Goal: Browse casually: Explore the website without a specific task or goal

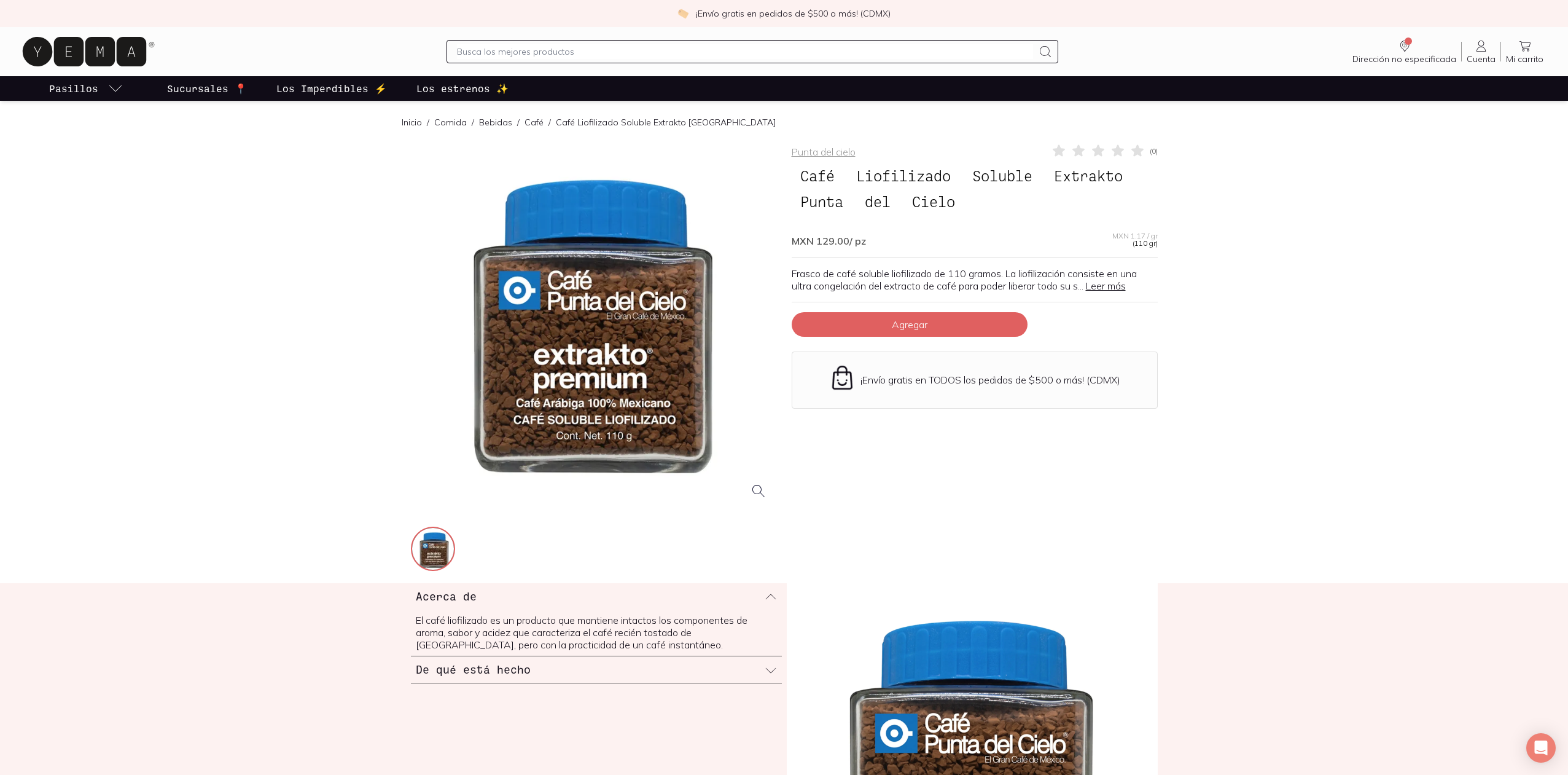
click at [412, 124] on link "Inicio" at bounding box center [412, 122] width 20 height 11
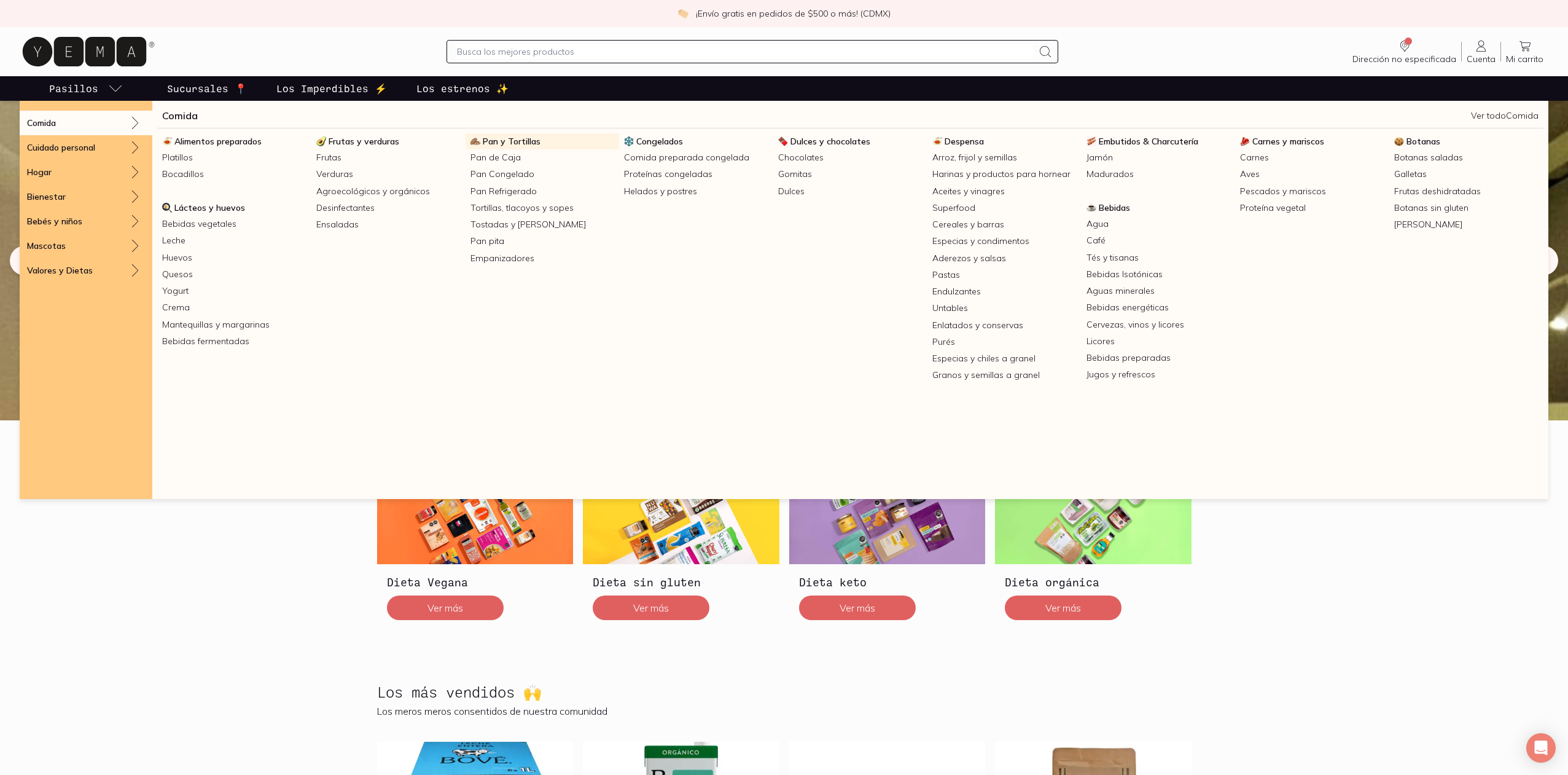
click at [517, 140] on span "Pan y Tortillas" at bounding box center [511, 142] width 58 height 11
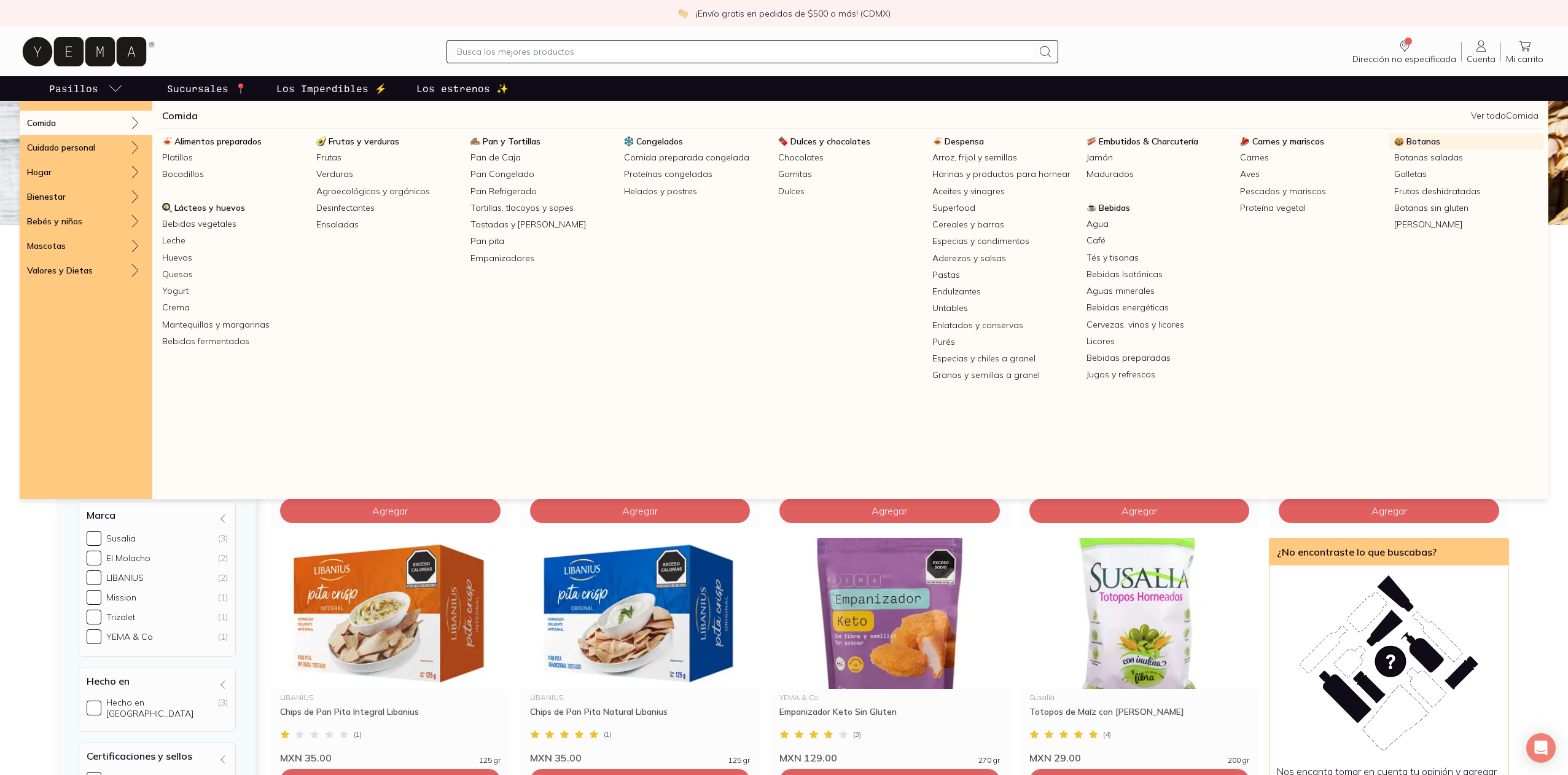
click at [1414, 142] on span "Botanas" at bounding box center [1423, 142] width 34 height 11
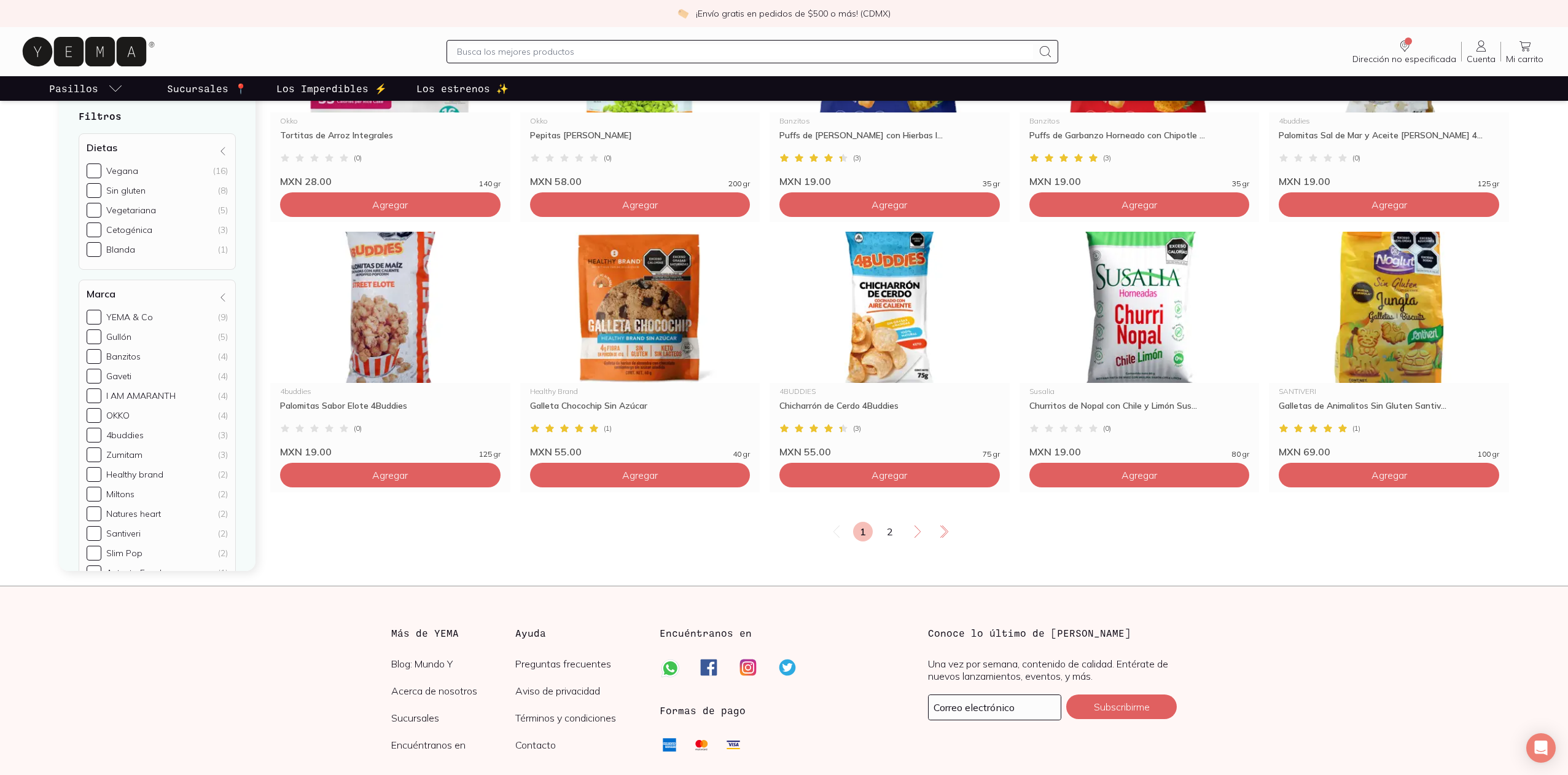
scroll to position [2080, 0]
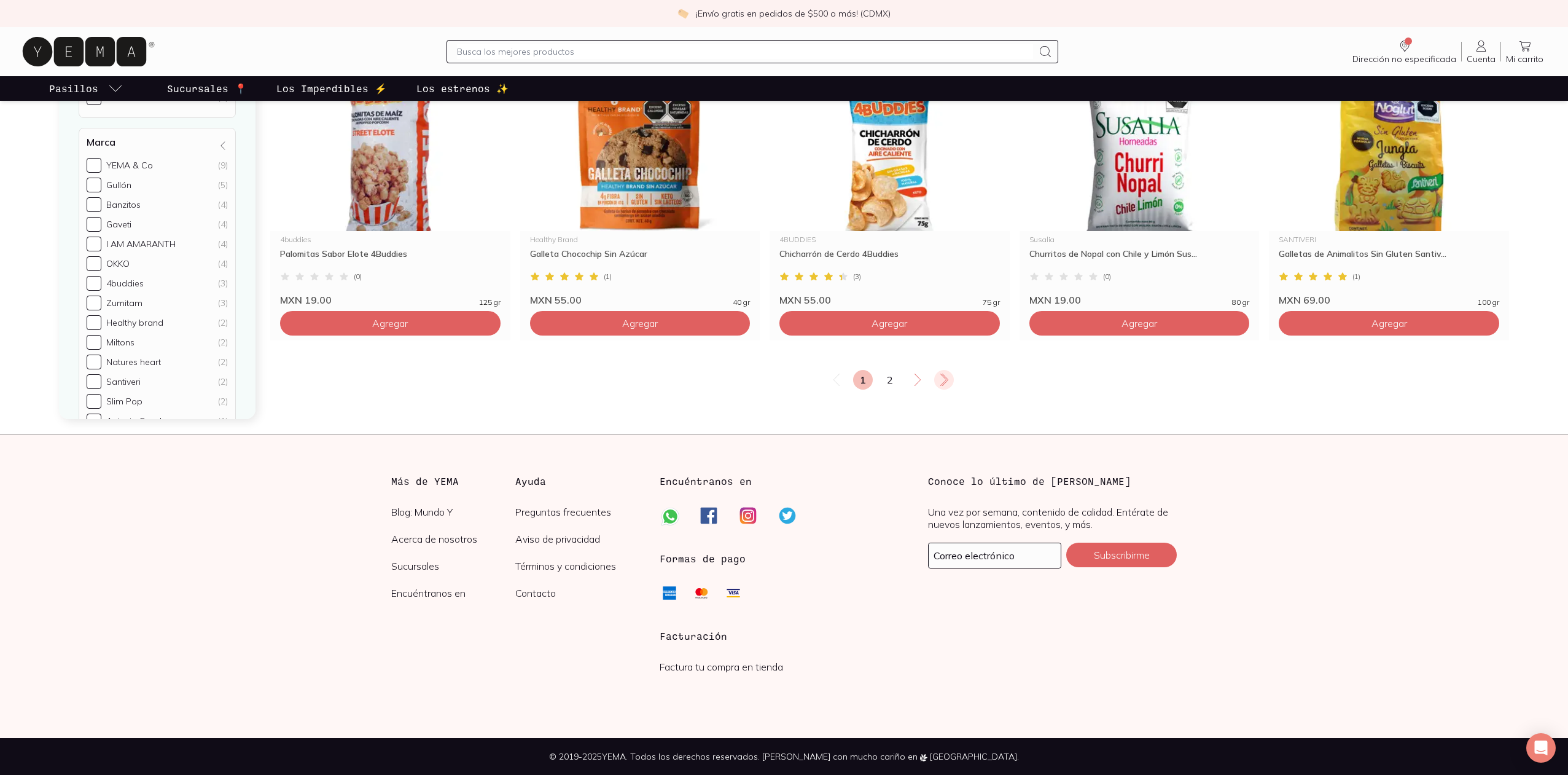
click at [941, 381] on icon at bounding box center [943, 379] width 15 height 15
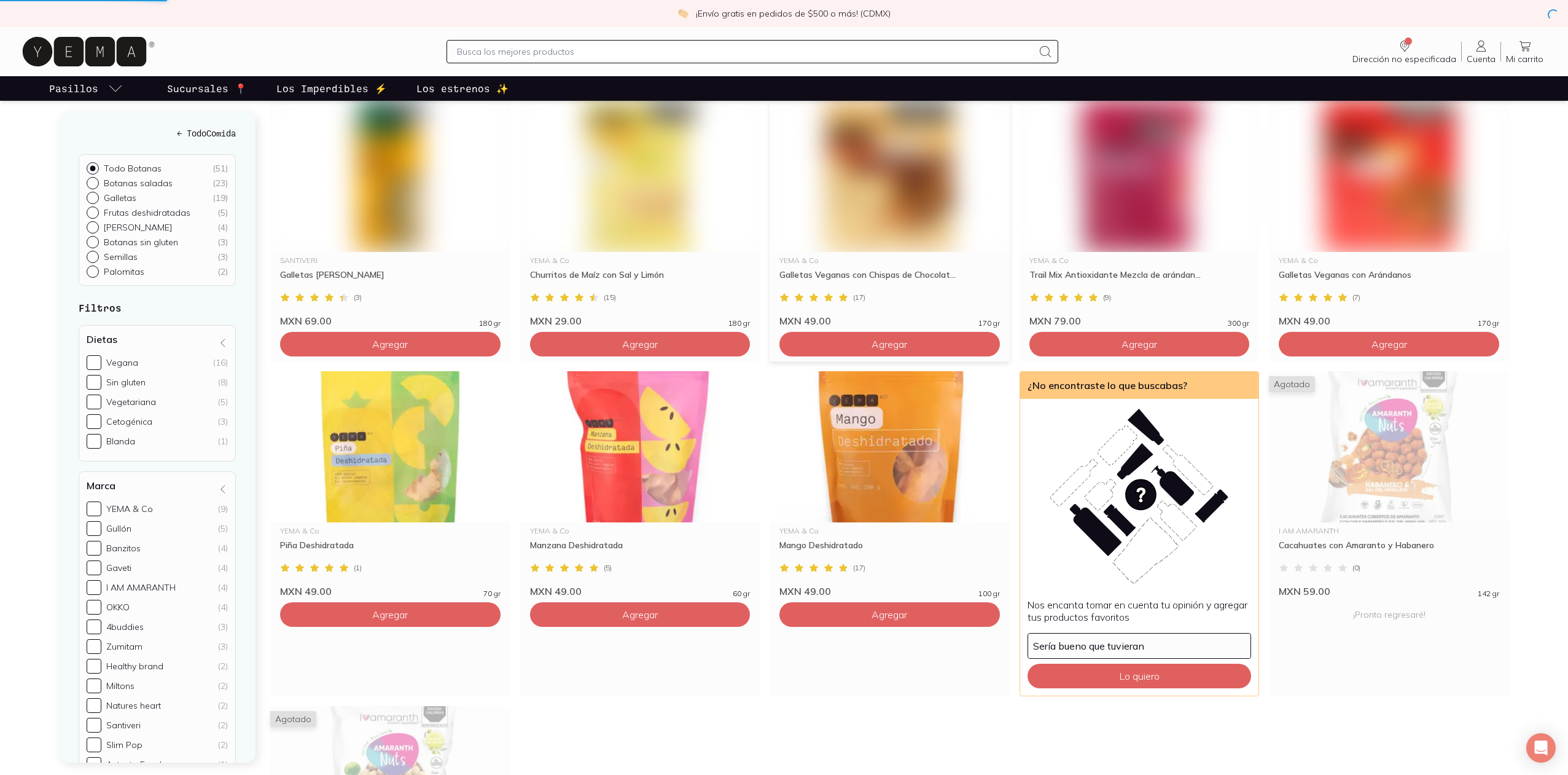
scroll to position [57, 0]
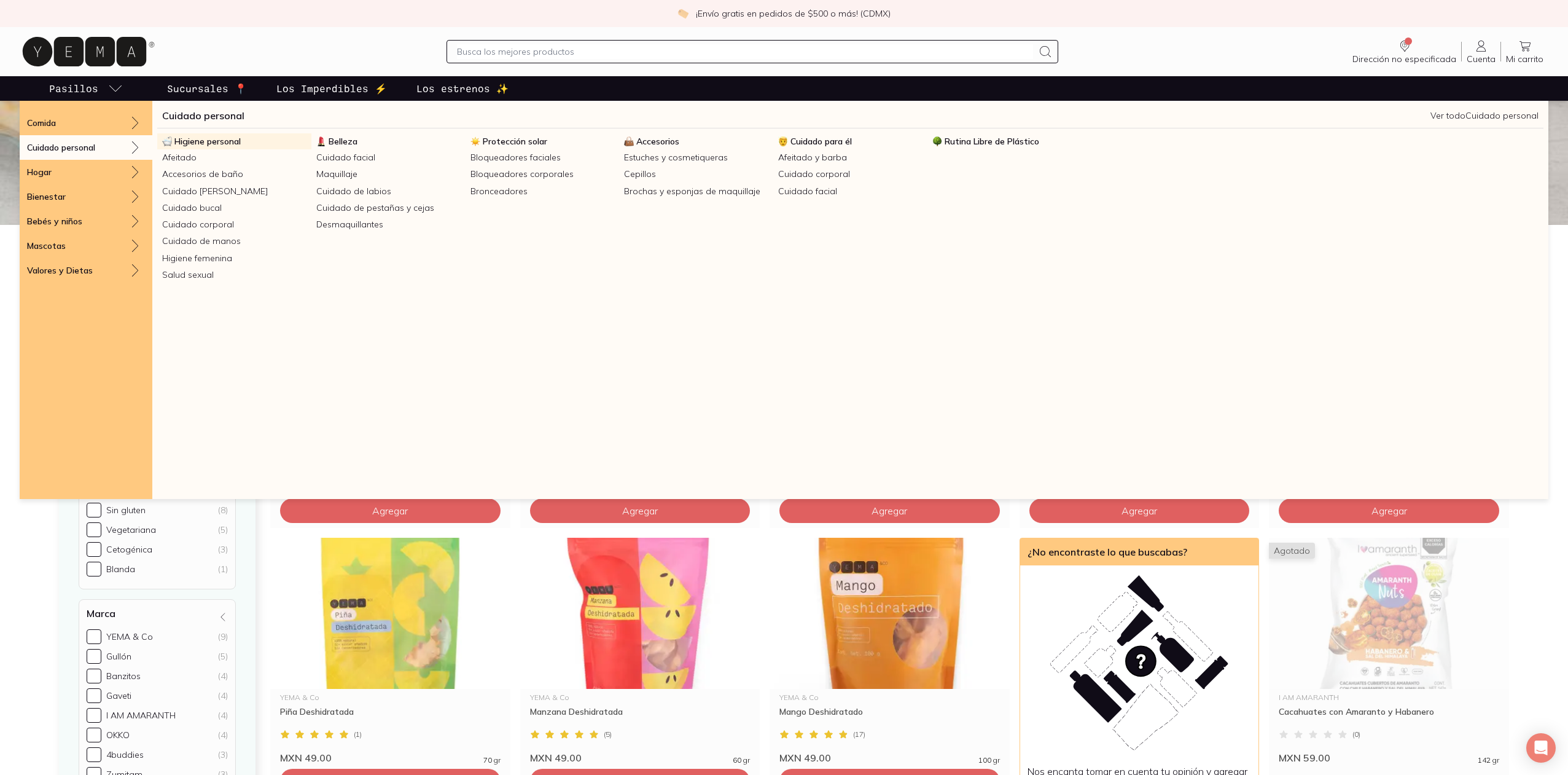
click at [214, 143] on span "Higiene personal" at bounding box center [208, 142] width 66 height 11
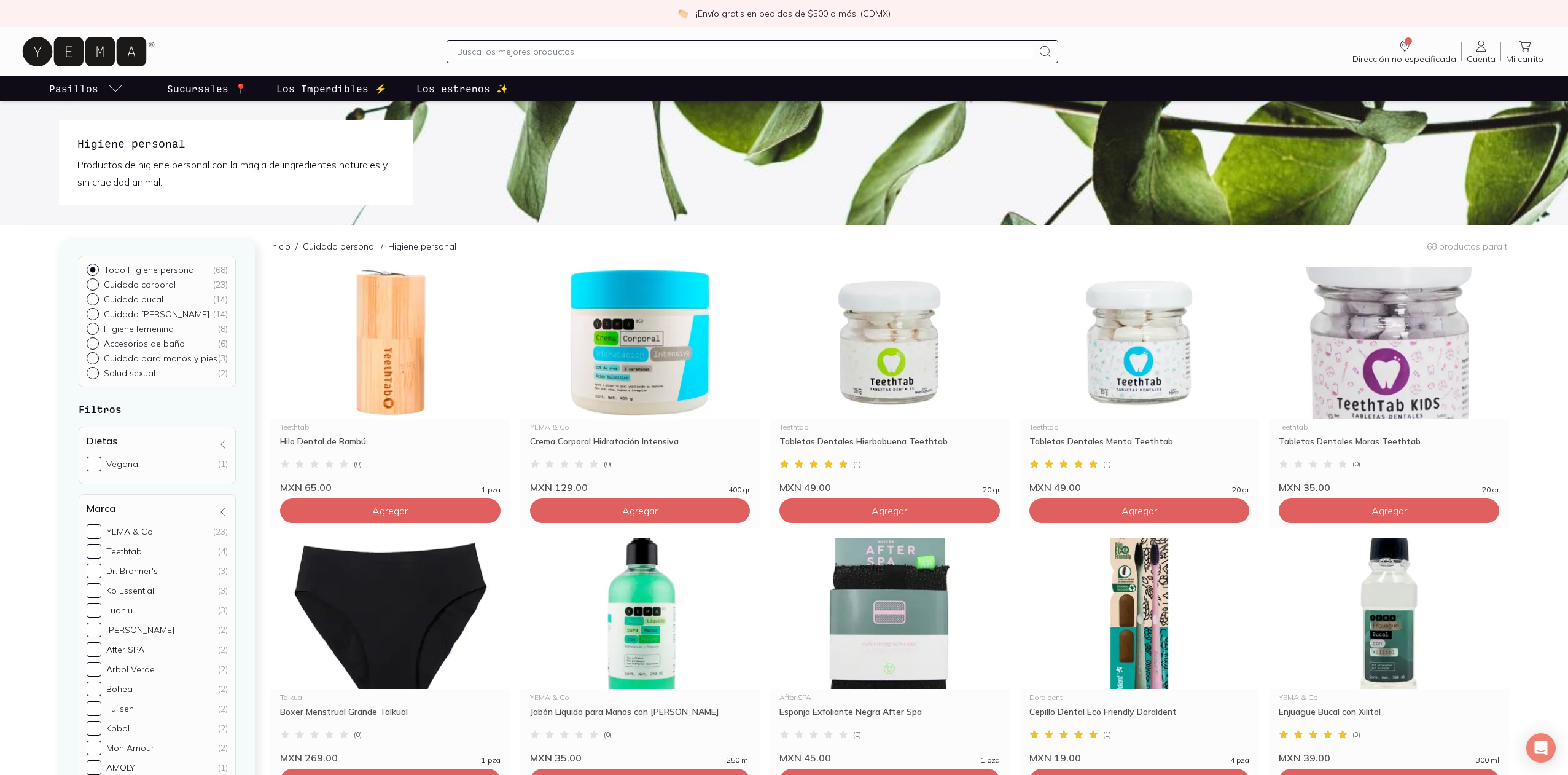
scroll to position [37, 0]
click at [118, 365] on p "Salud sexual" at bounding box center [129, 362] width 52 height 11
click at [97, 393] on input "Salud sexual ( 2 )" at bounding box center [91, 398] width 10 height 10
radio input "true"
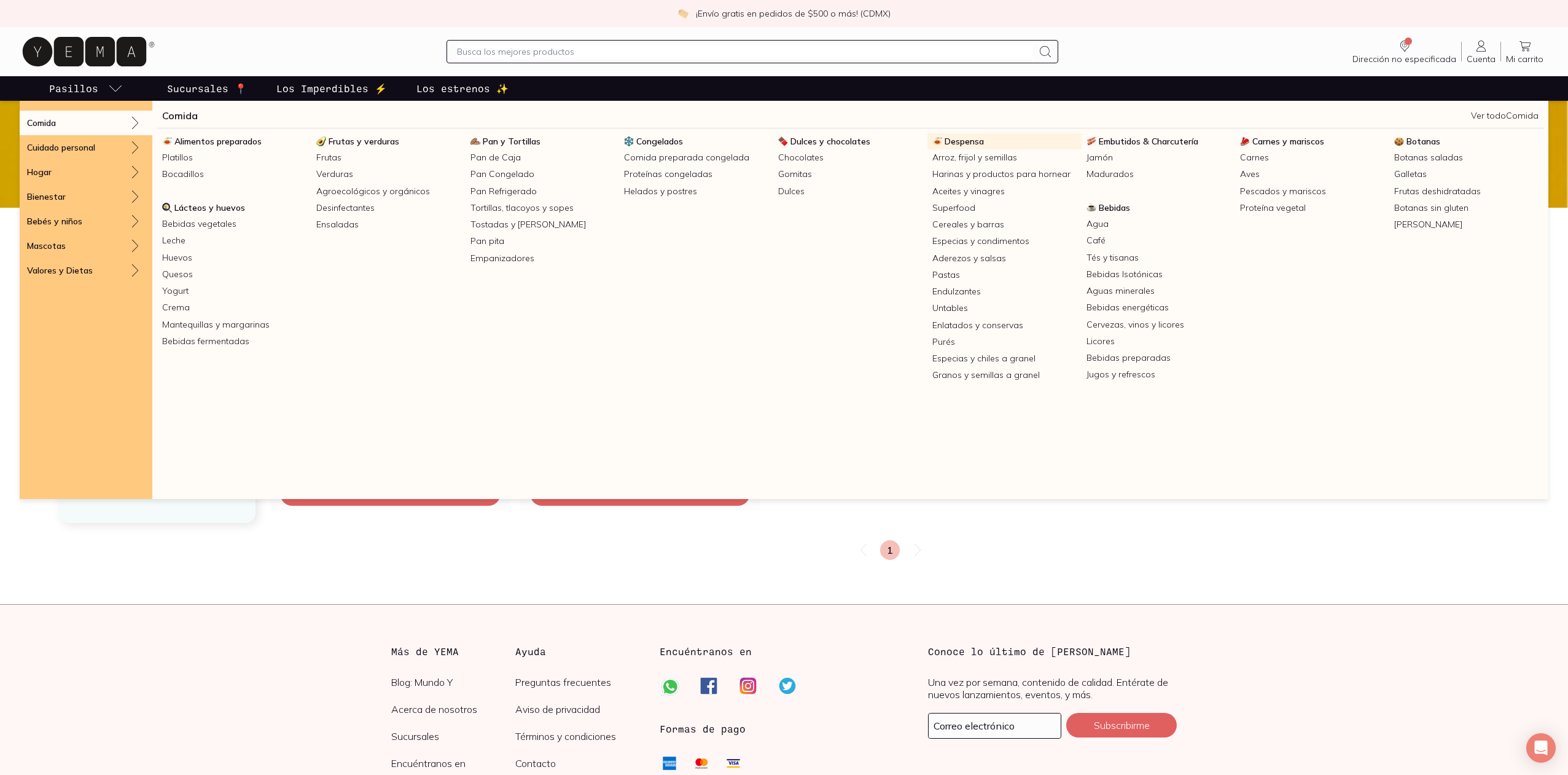
click at [969, 142] on span "Despensa" at bounding box center [964, 142] width 39 height 11
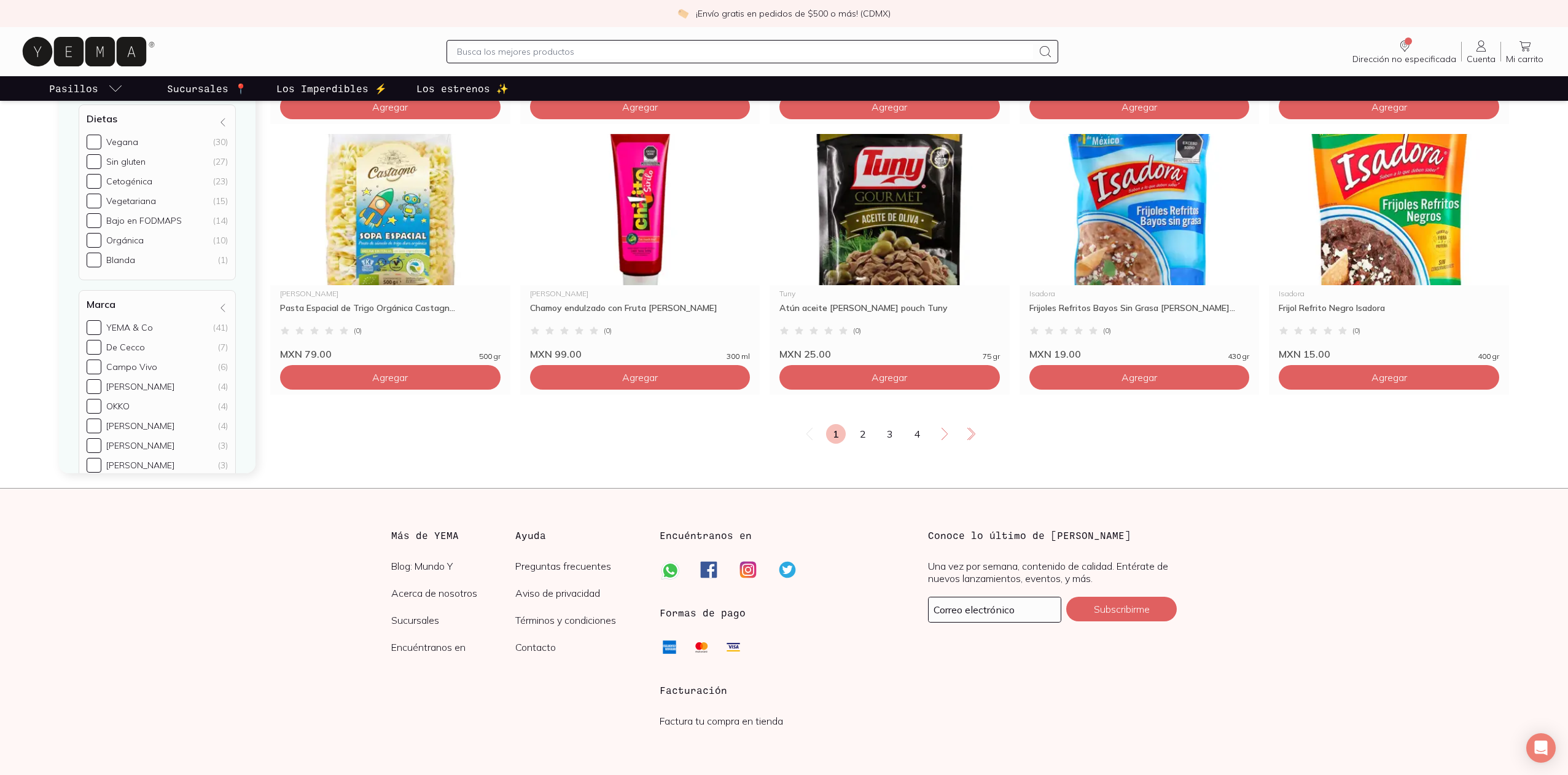
scroll to position [2030, 0]
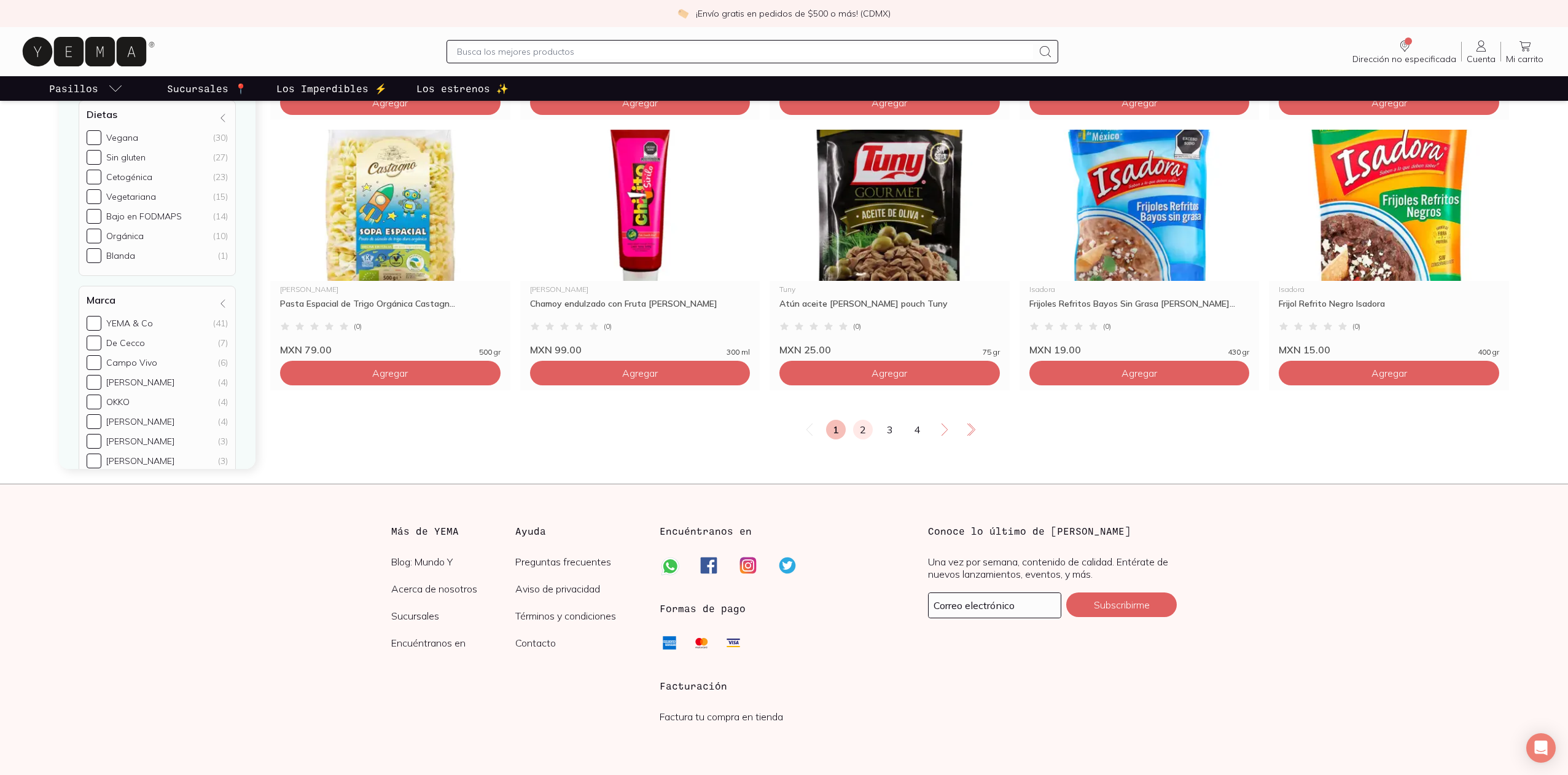
click at [867, 439] on link "2" at bounding box center [862, 429] width 19 height 19
